Goal: Navigation & Orientation: Find specific page/section

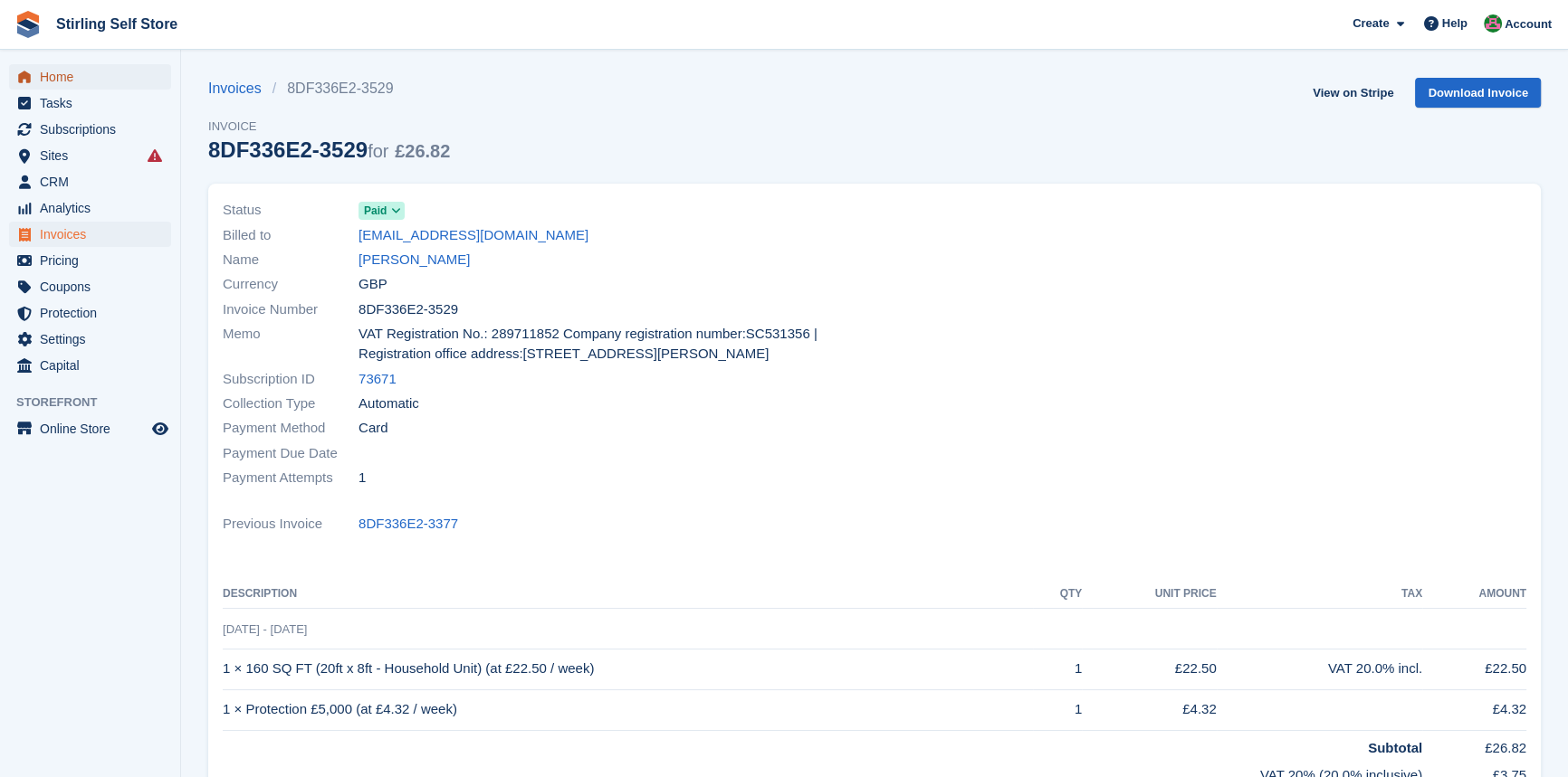
click at [69, 80] on span "Home" at bounding box center [94, 77] width 108 height 25
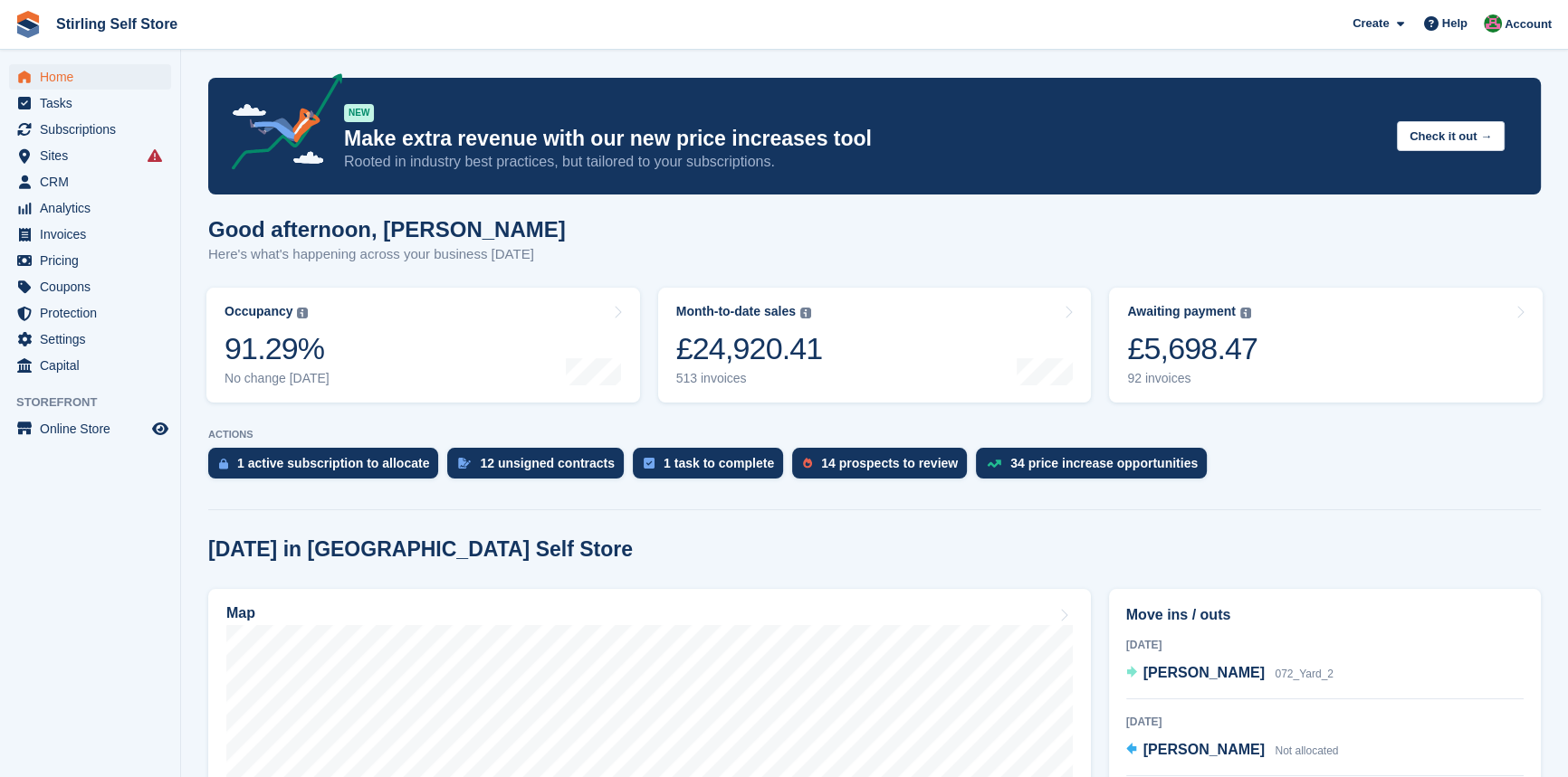
scroll to position [329, 0]
